Goal: Find specific page/section: Find specific page/section

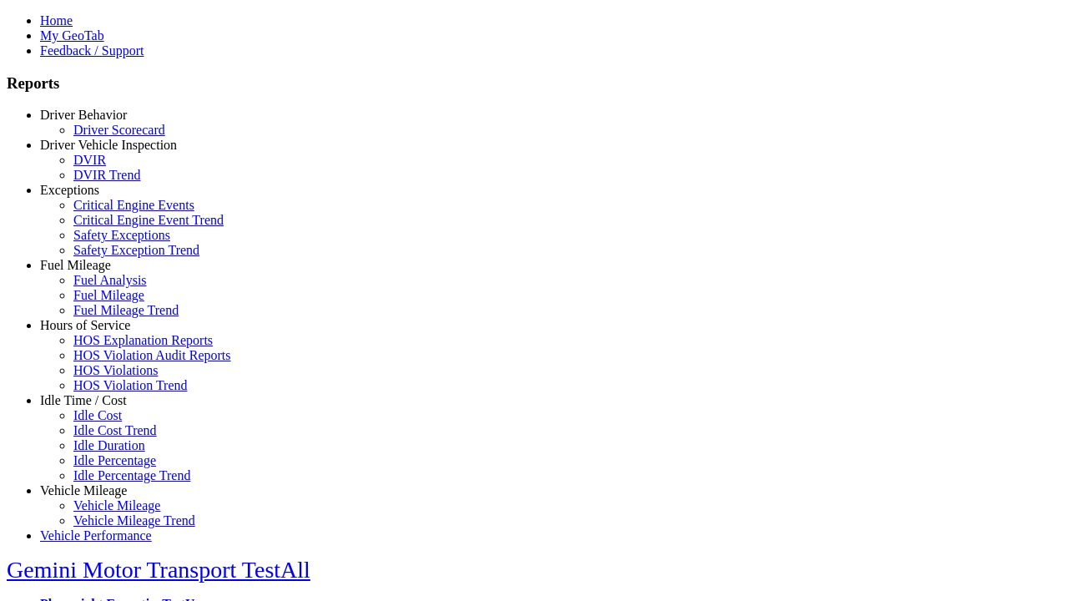
click at [96, 122] on link "Driver Behavior" at bounding box center [83, 115] width 87 height 14
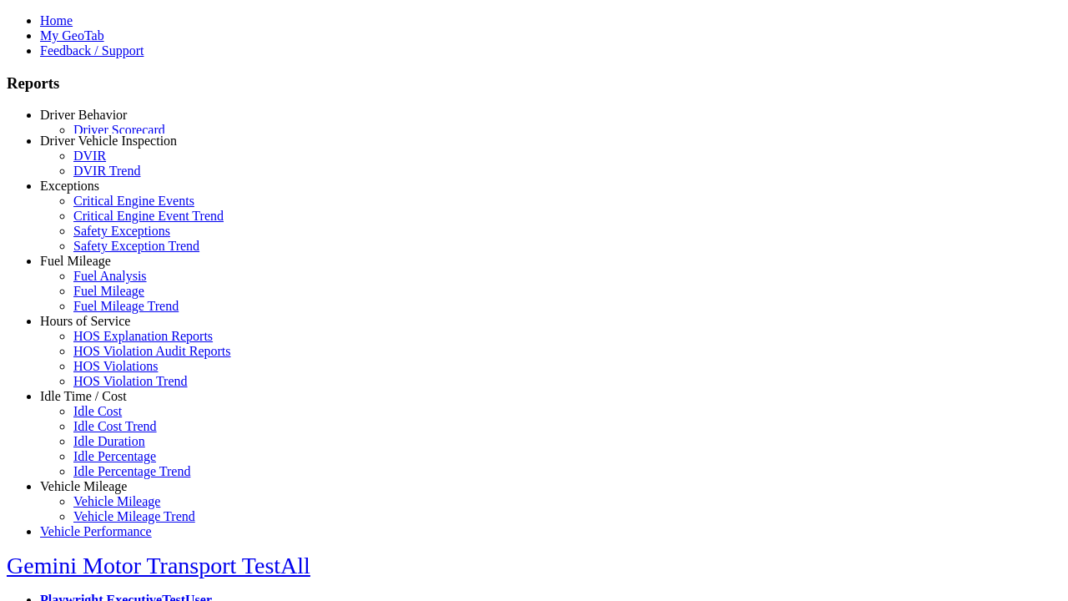
click at [108, 137] on link "Driver Scorecard" at bounding box center [119, 130] width 92 height 14
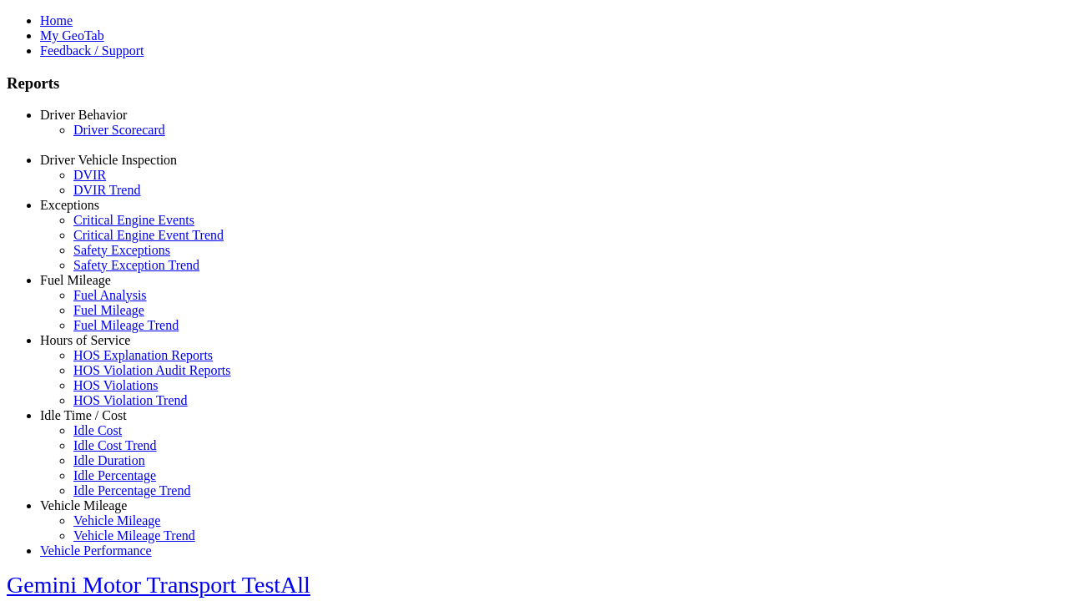
scroll to position [411, 0]
